Goal: Task Accomplishment & Management: Use online tool/utility

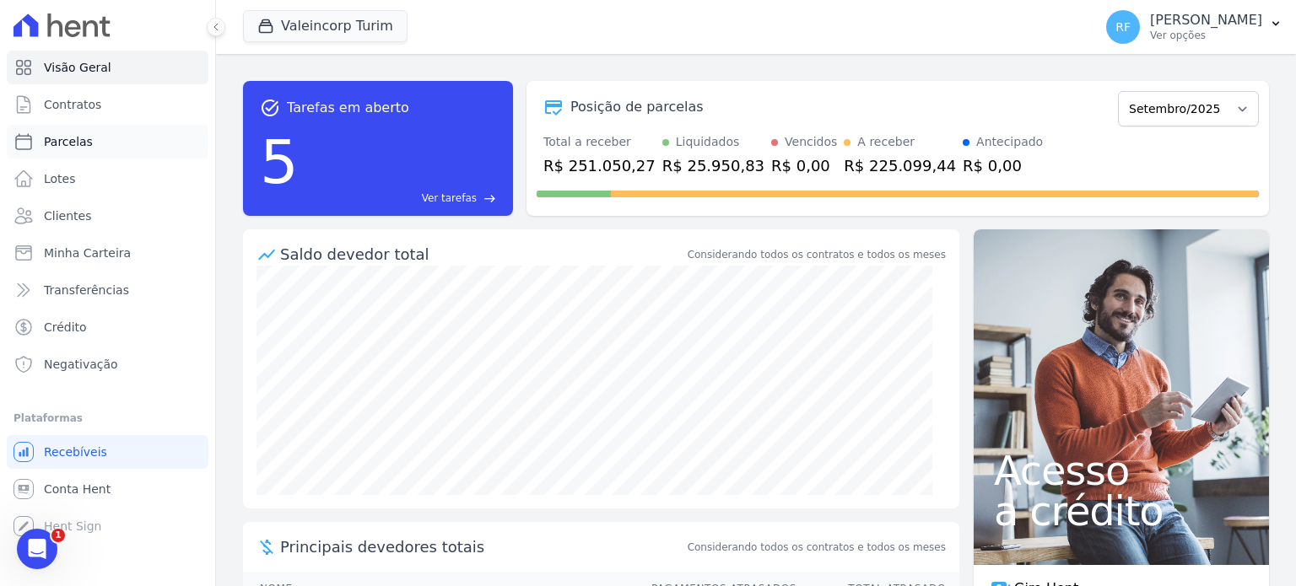
click at [67, 135] on span "Parcelas" at bounding box center [68, 141] width 49 height 17
select select
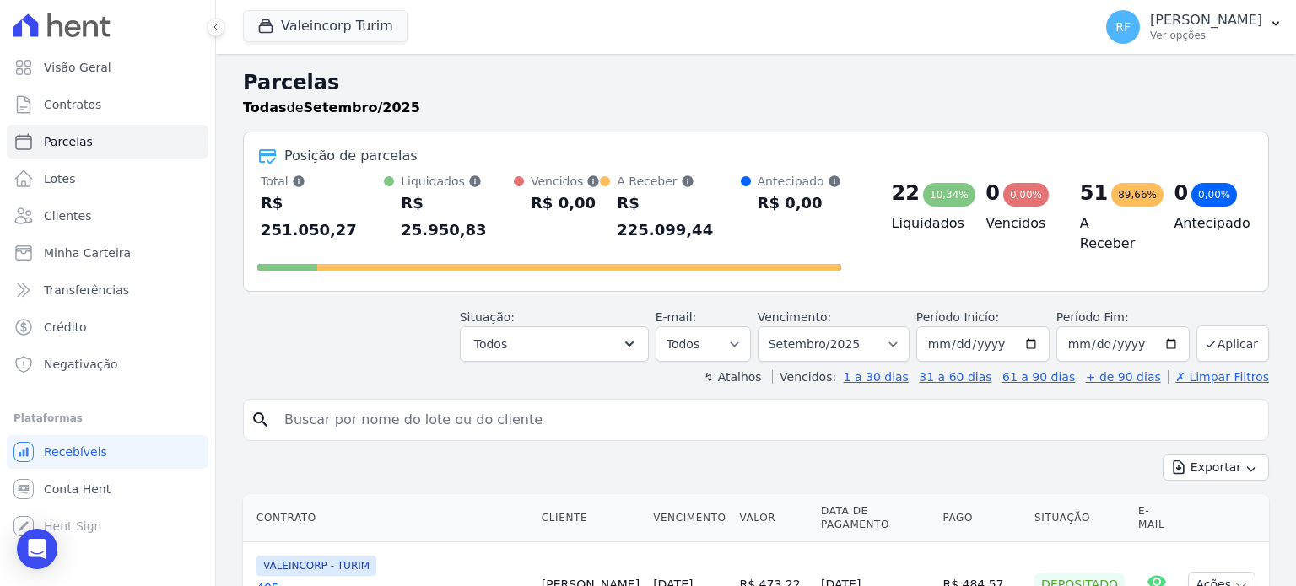
click at [413, 403] on input "search" at bounding box center [767, 420] width 987 height 34
type input "[PERSON_NAME]"
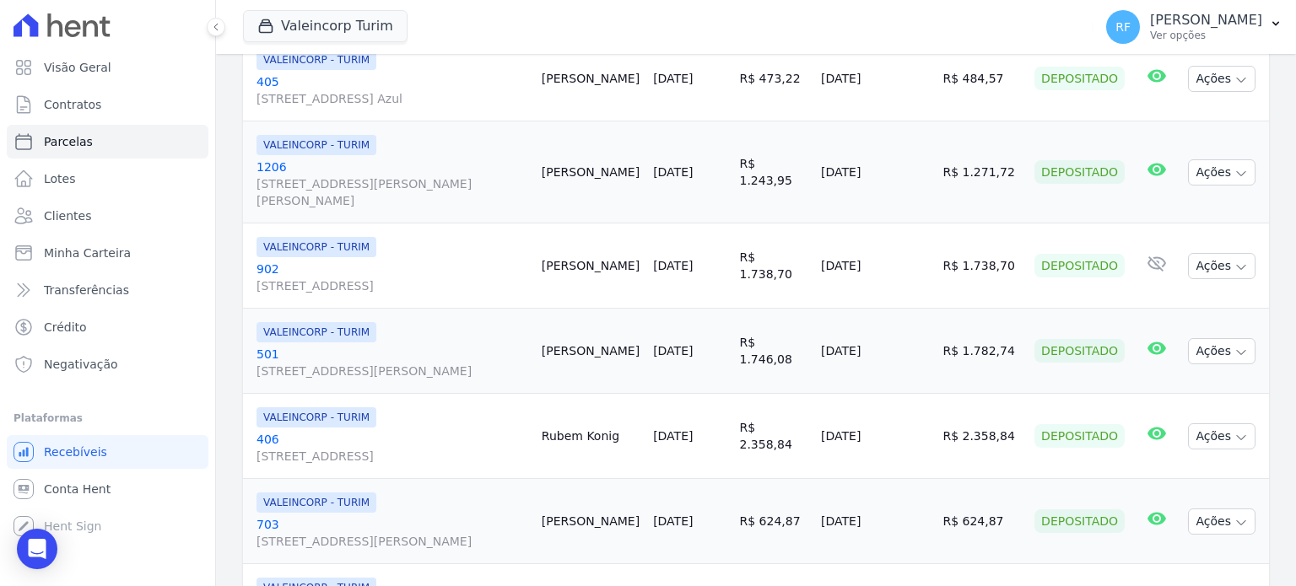
scroll to position [422, 0]
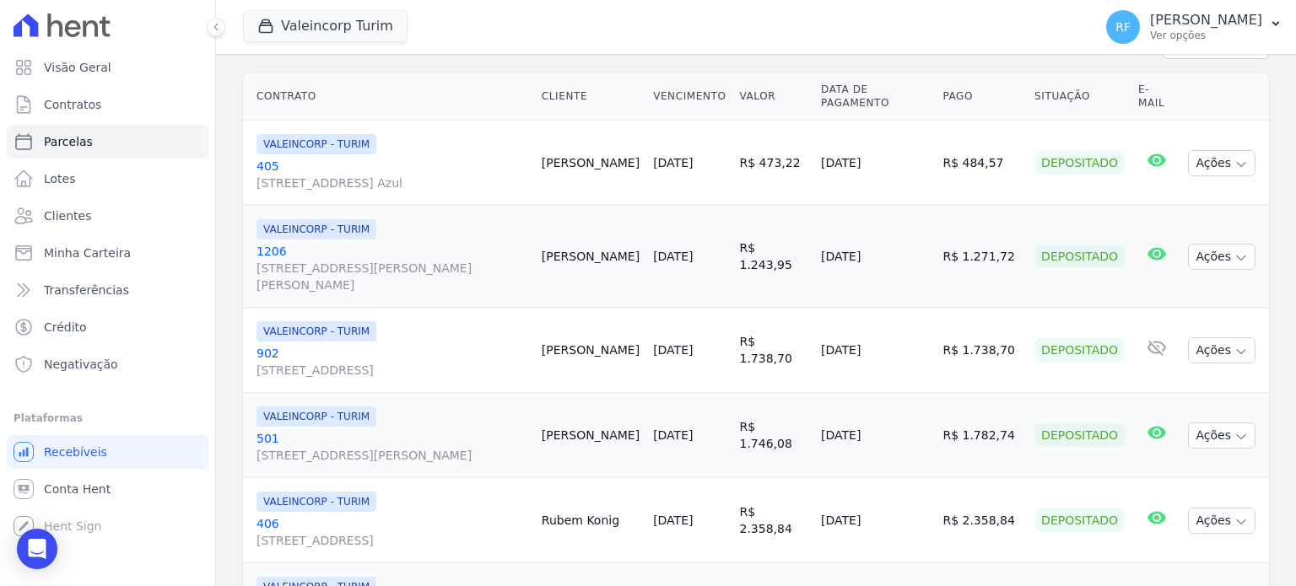
select select
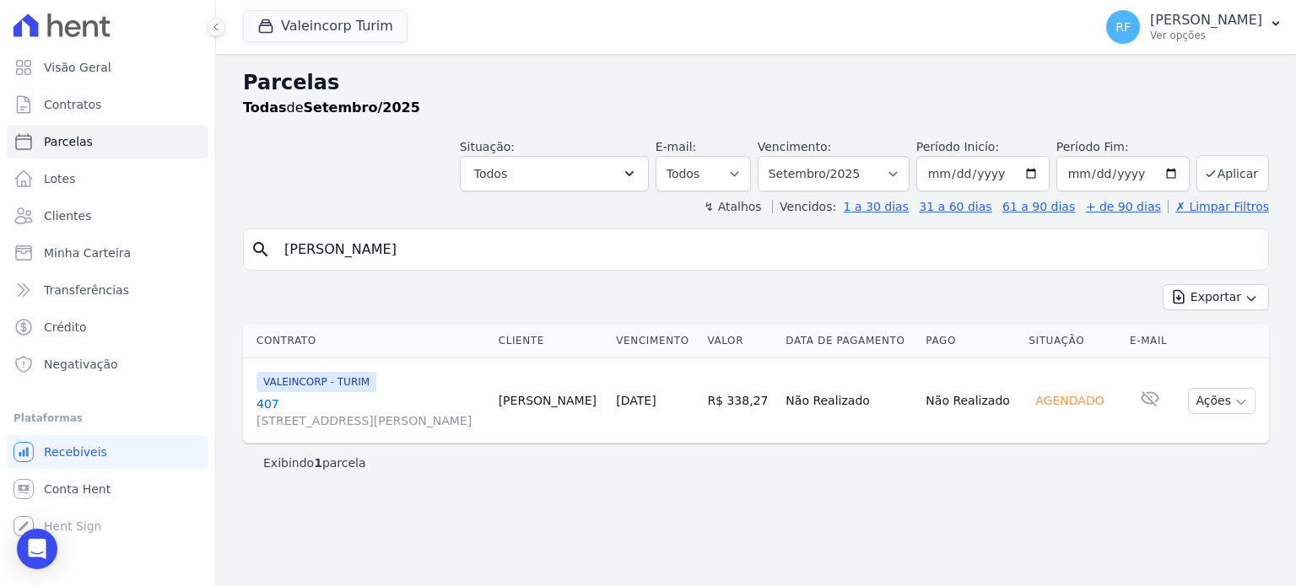
drag, startPoint x: 757, startPoint y: 399, endPoint x: 786, endPoint y: 400, distance: 29.5
click at [779, 400] on td "R$ 338,27" at bounding box center [739, 401] width 78 height 85
click at [1230, 19] on p "[PERSON_NAME]" at bounding box center [1206, 20] width 112 height 17
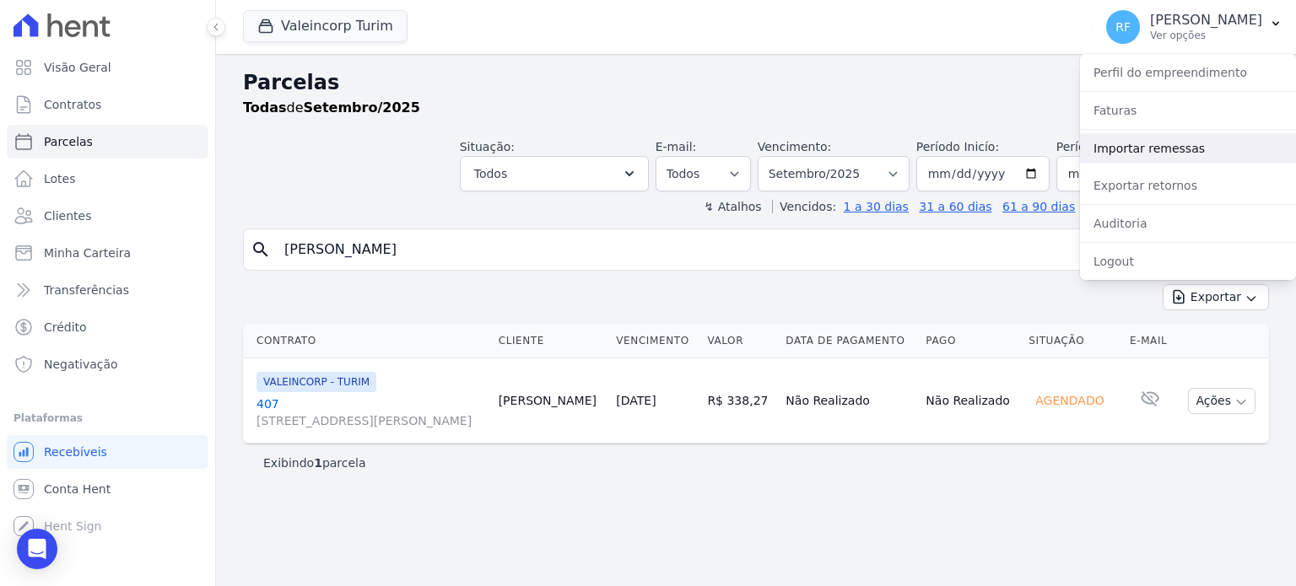
click at [1172, 154] on link "Importar remessas" at bounding box center [1188, 148] width 216 height 30
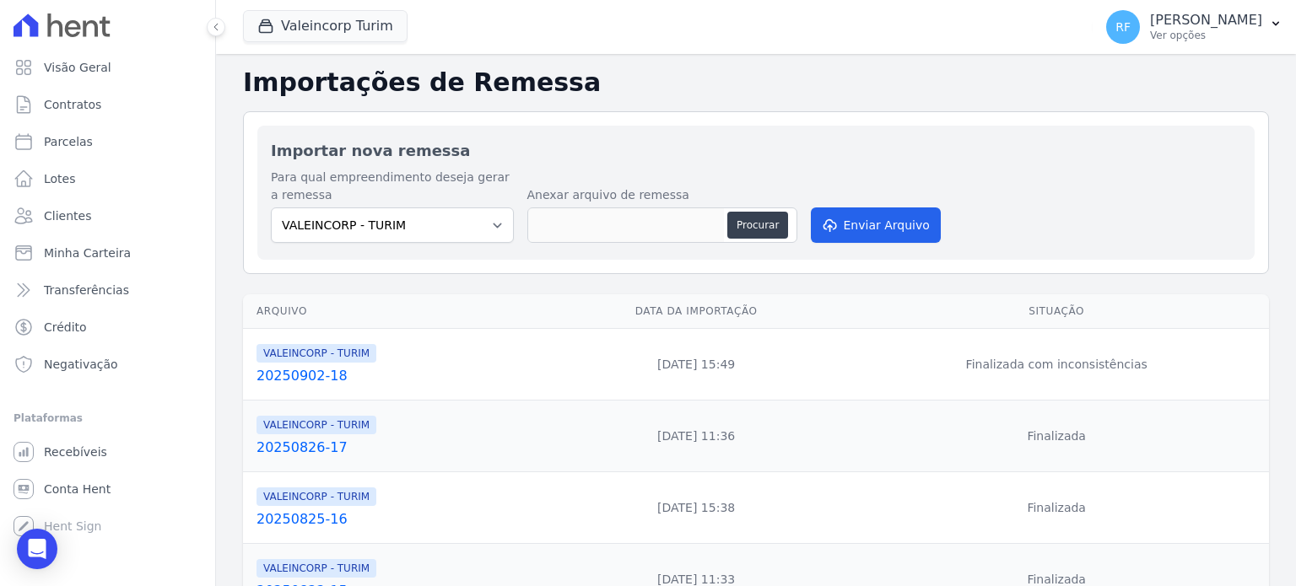
click at [295, 379] on link "20250902-18" at bounding box center [398, 376] width 285 height 20
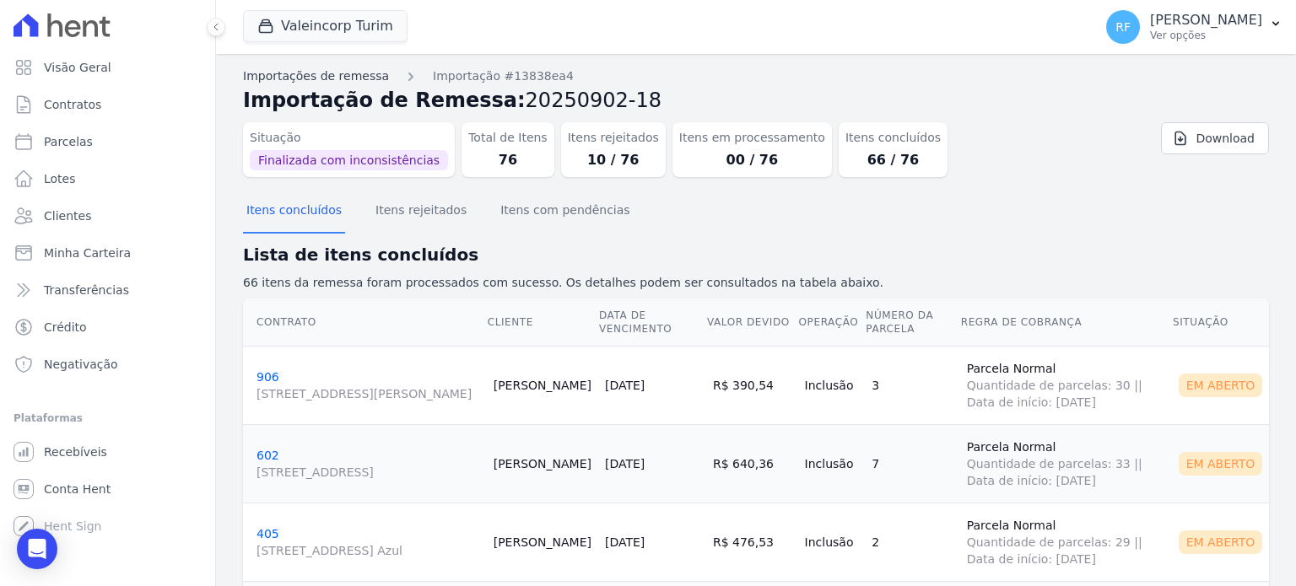
click at [304, 77] on link "Importações de remessa" at bounding box center [316, 76] width 146 height 18
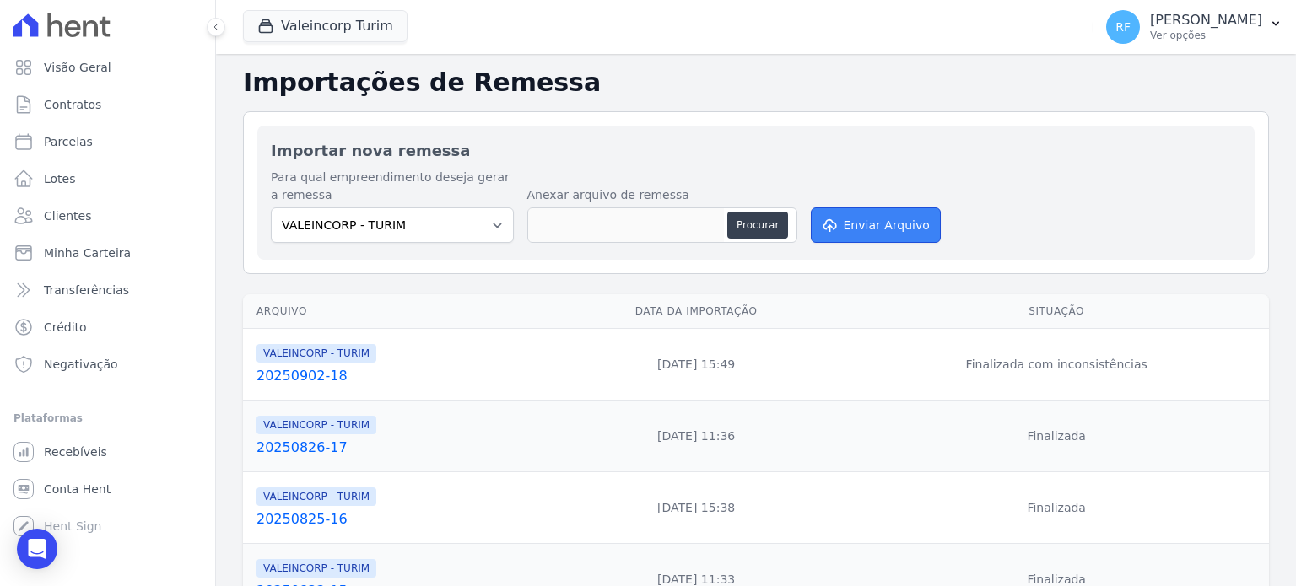
click at [861, 217] on button "Enviar Arquivo" at bounding box center [876, 225] width 130 height 35
click at [748, 223] on button "Procurar" at bounding box center [757, 225] width 61 height 27
type input "20250908-19"
click at [839, 218] on button "Enviar Arquivo" at bounding box center [876, 225] width 130 height 35
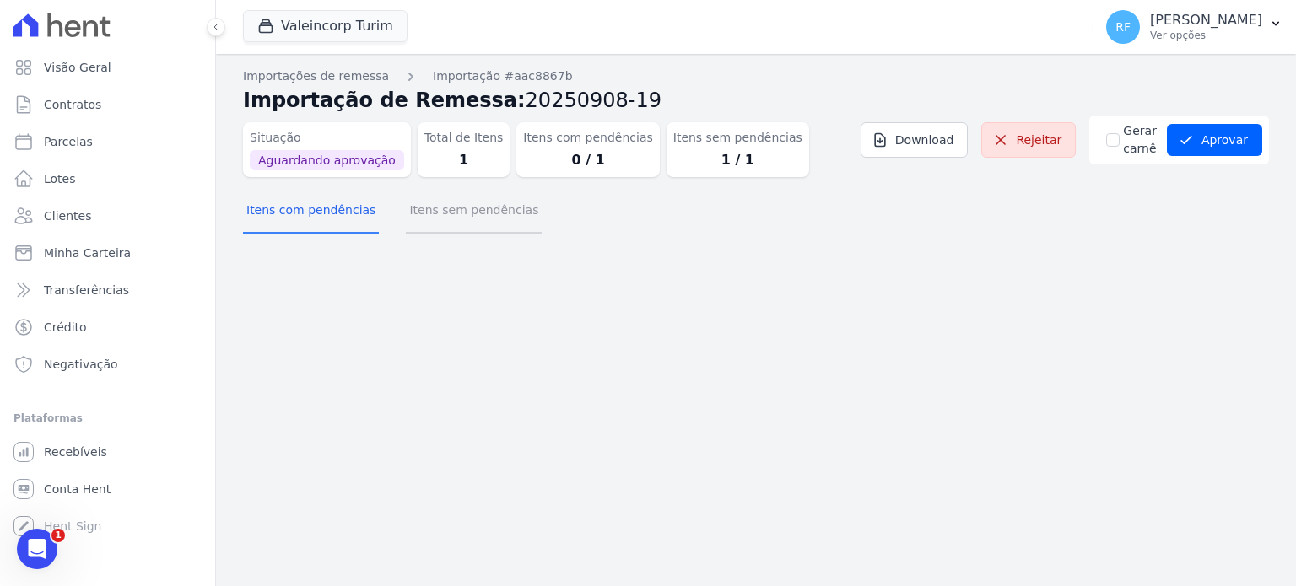
click at [461, 212] on button "Itens sem pendências" at bounding box center [474, 212] width 136 height 44
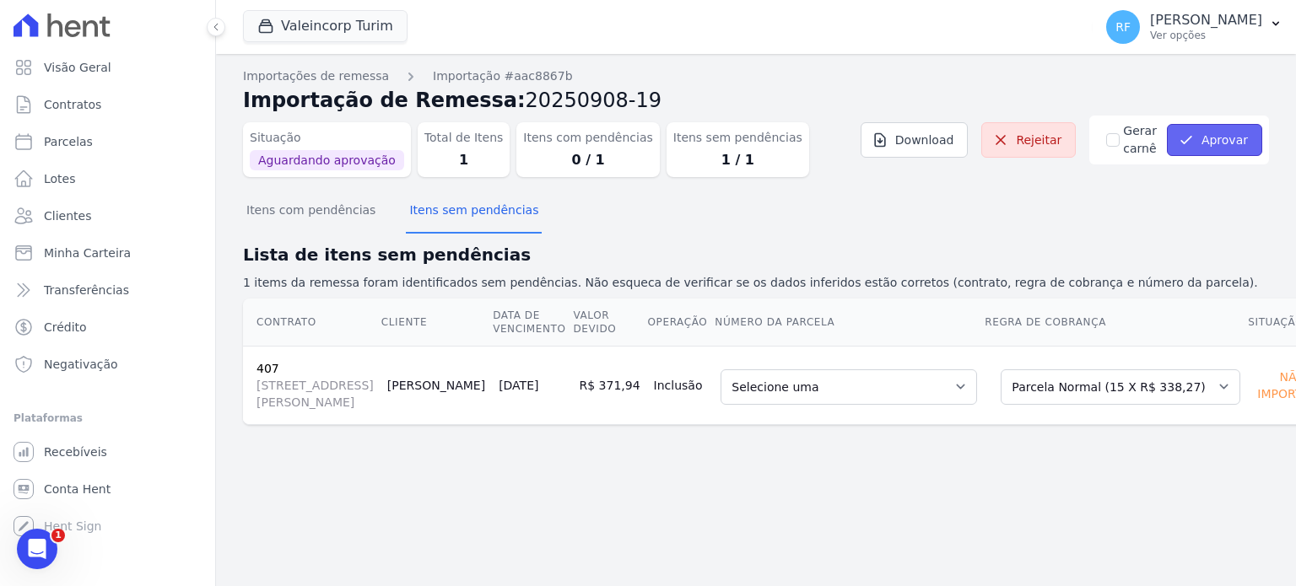
click at [1194, 143] on icon "submit" at bounding box center [1186, 140] width 17 height 17
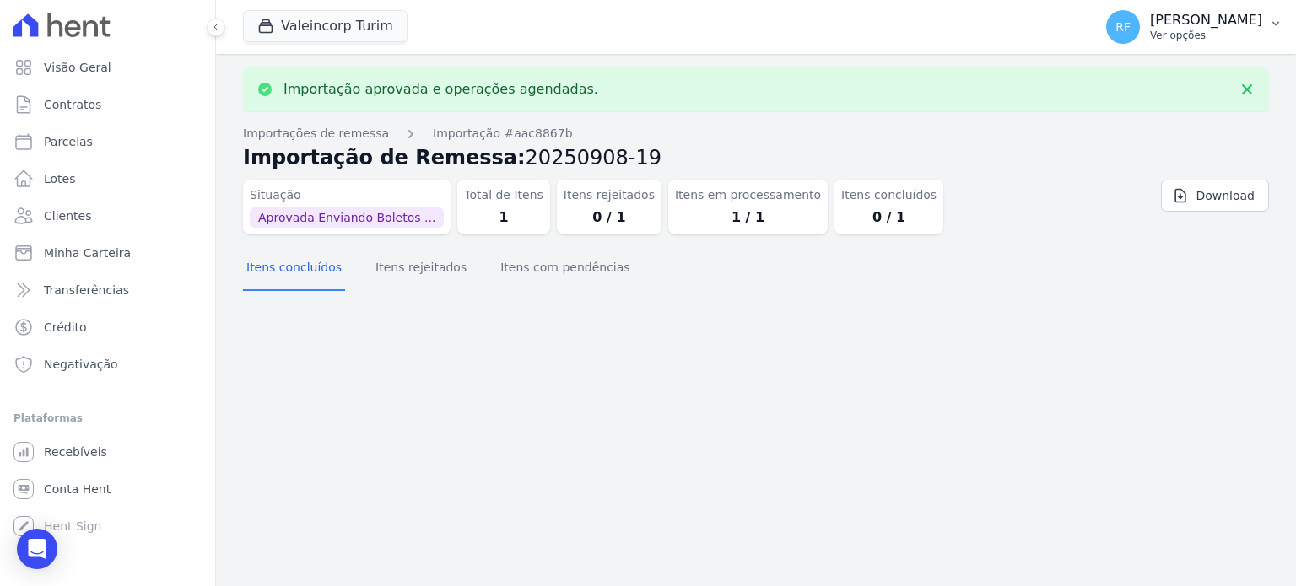
click at [1205, 22] on p "[PERSON_NAME]" at bounding box center [1206, 20] width 112 height 17
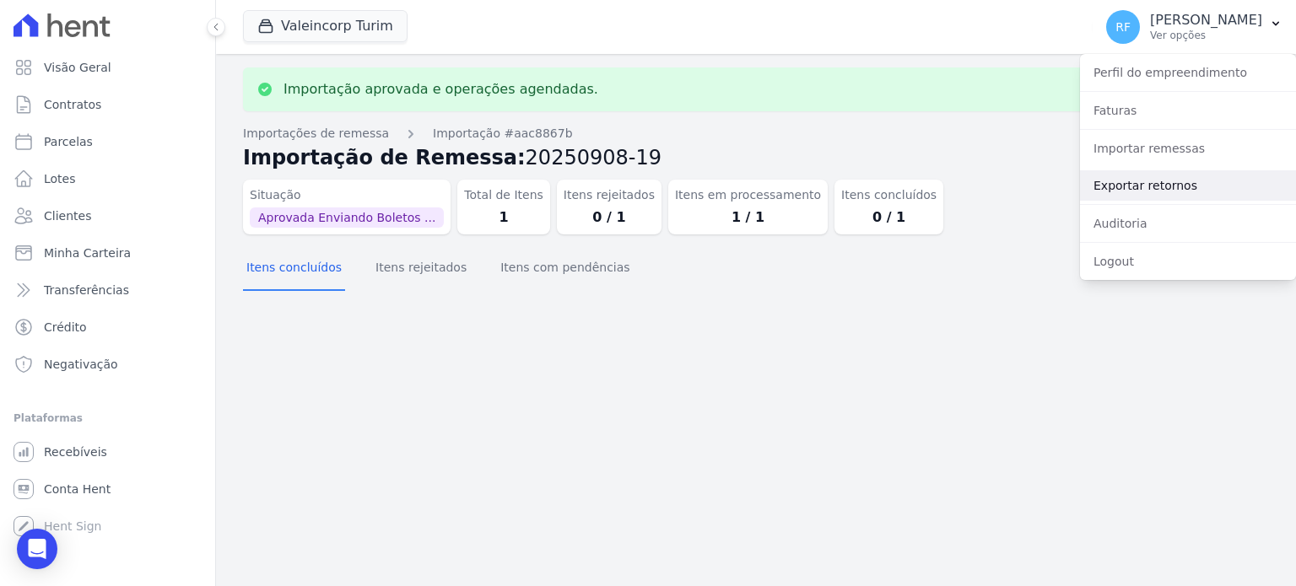
click at [1166, 191] on link "Exportar retornos" at bounding box center [1188, 185] width 216 height 30
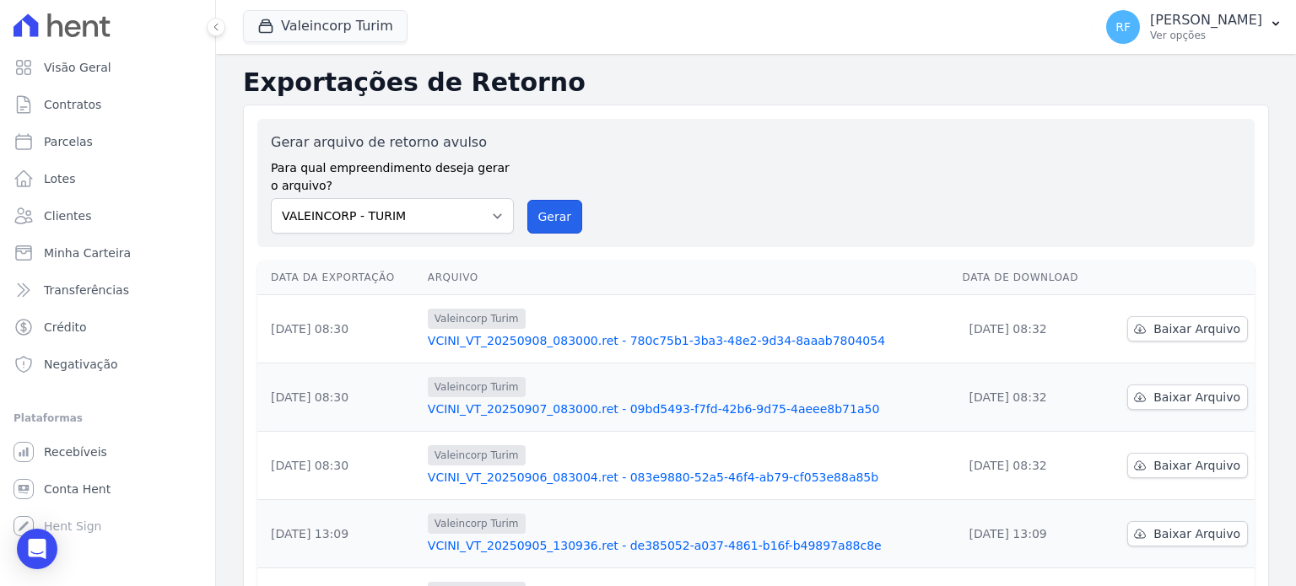
click at [563, 219] on button "Gerar" at bounding box center [555, 217] width 56 height 34
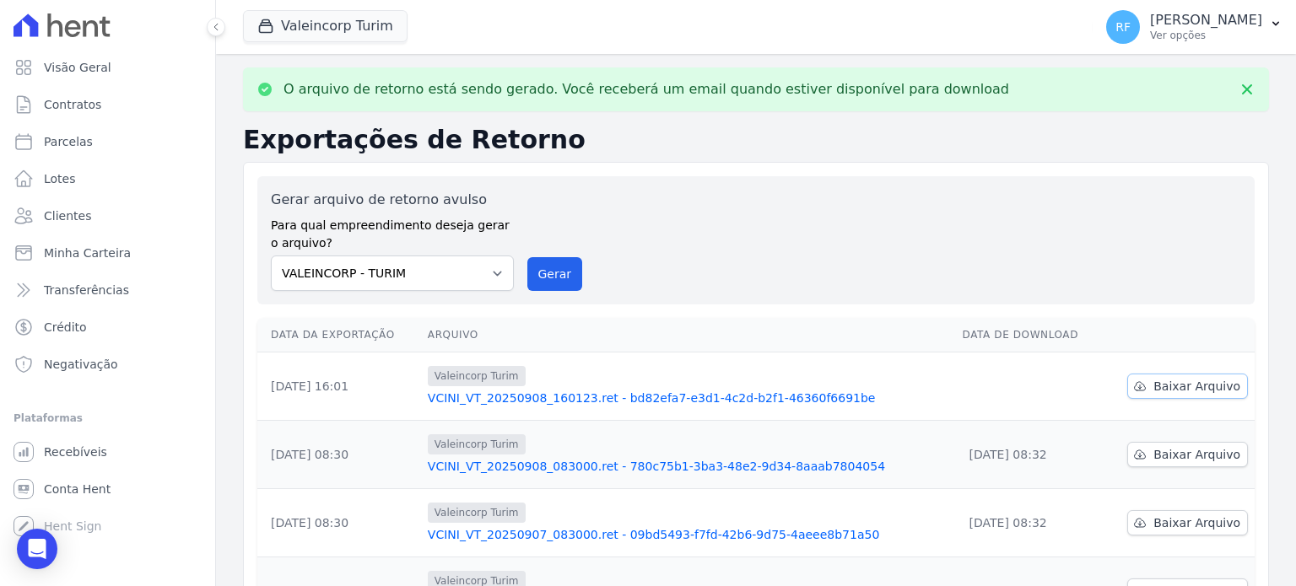
click at [1147, 384] on link "Baixar Arquivo" at bounding box center [1187, 386] width 121 height 25
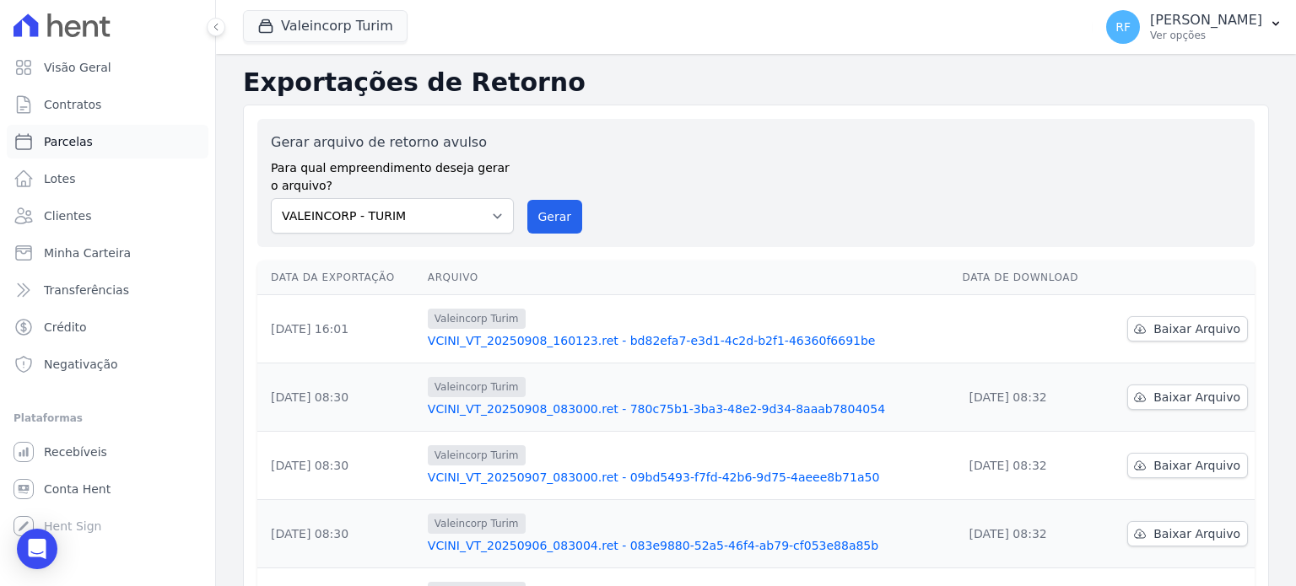
click at [80, 147] on span "Parcelas" at bounding box center [68, 141] width 49 height 17
select select
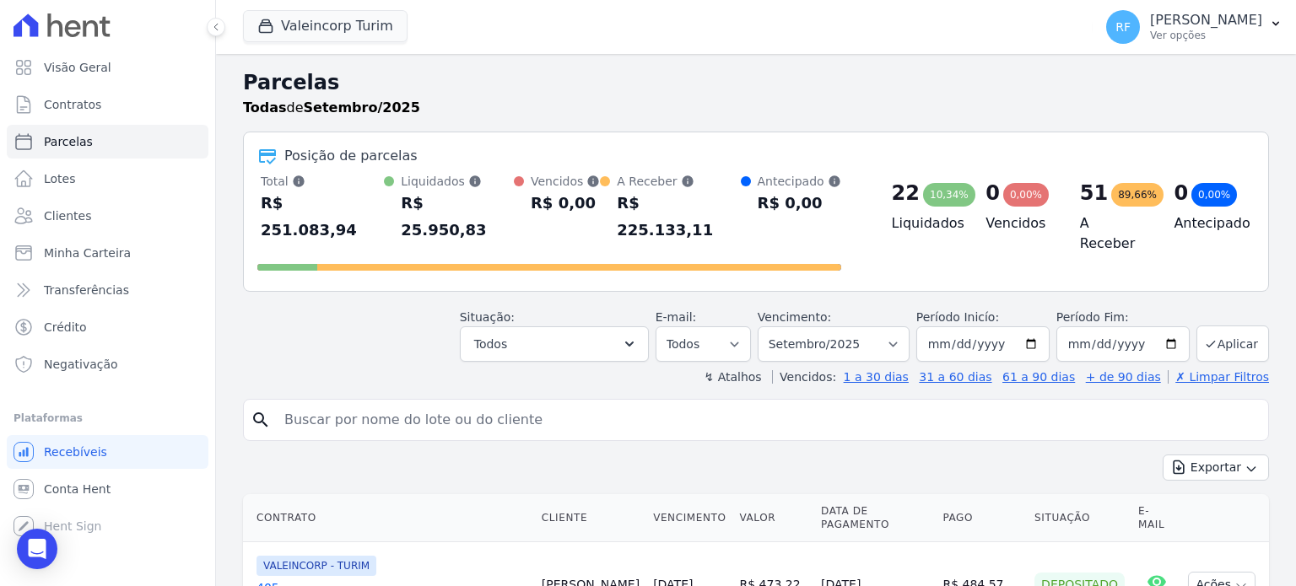
click at [350, 403] on input "search" at bounding box center [767, 420] width 987 height 34
click at [397, 403] on input "search" at bounding box center [767, 420] width 987 height 34
click at [486, 403] on input "search" at bounding box center [767, 420] width 987 height 34
type input "[PERSON_NAME]"
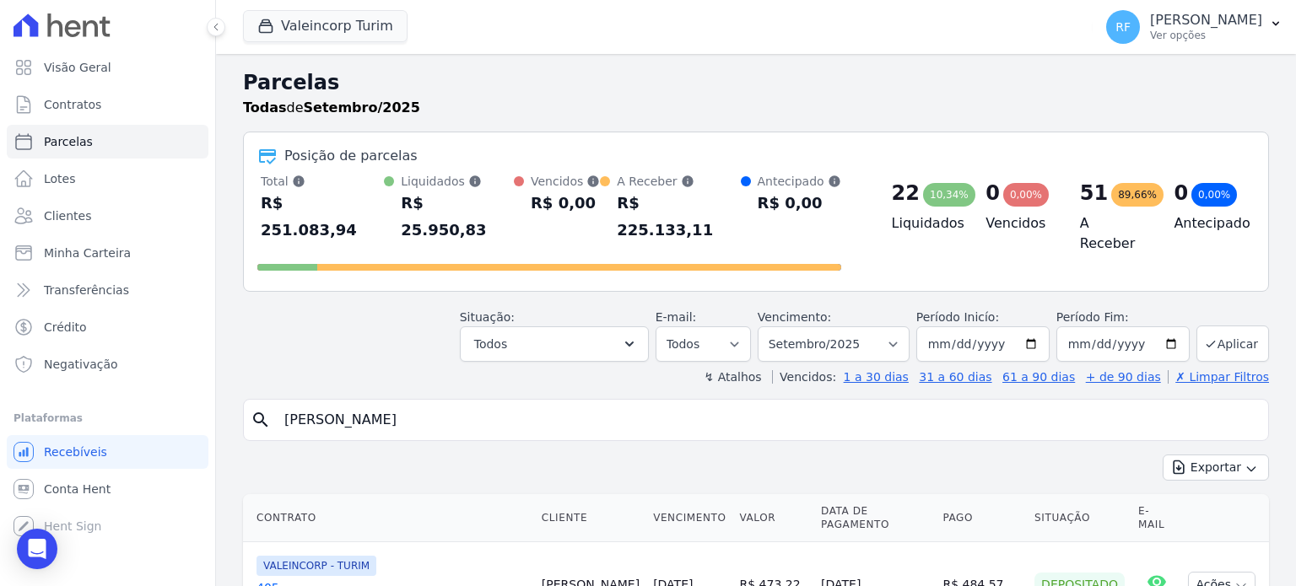
select select
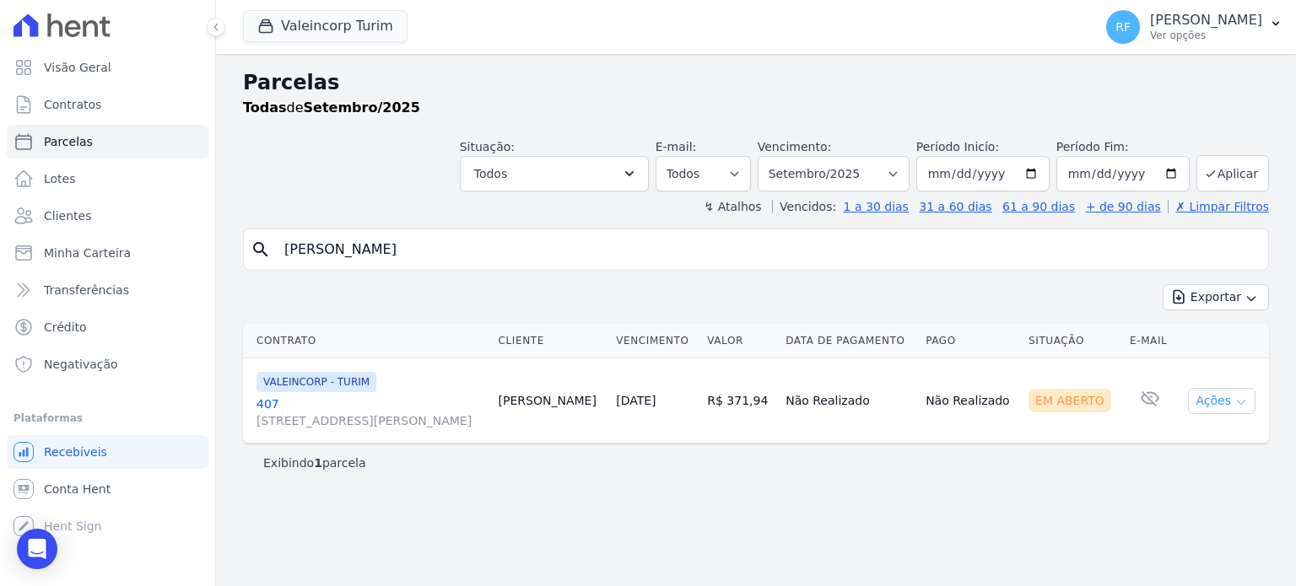
click at [1228, 403] on button "Ações" at bounding box center [1221, 401] width 67 height 26
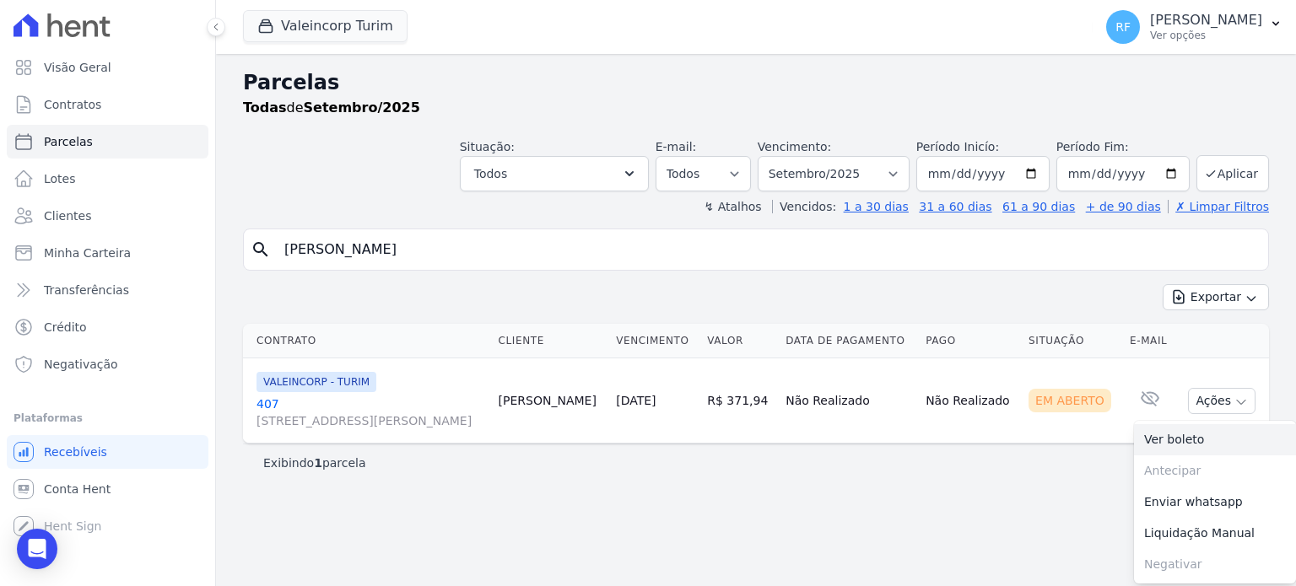
click at [1173, 441] on link "Ver boleto" at bounding box center [1215, 439] width 162 height 31
